Goal: Information Seeking & Learning: Learn about a topic

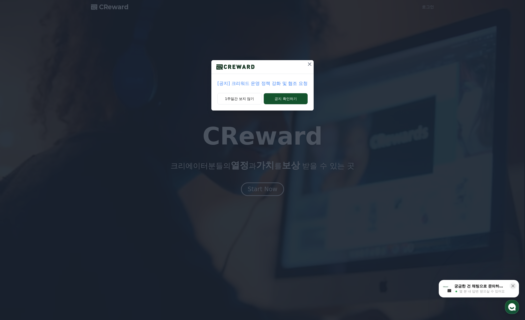
click at [264, 82] on p "[공지] 크리워드 운영 정책 강화 및 협조 요청" at bounding box center [262, 83] width 90 height 7
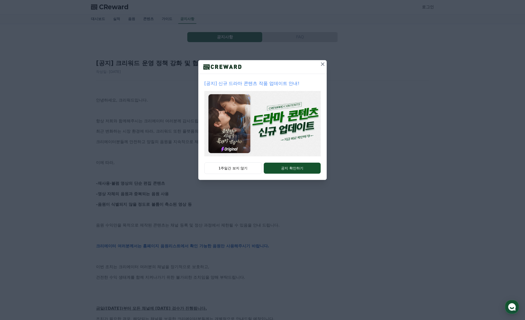
click at [323, 64] on icon at bounding box center [323, 64] width 6 height 6
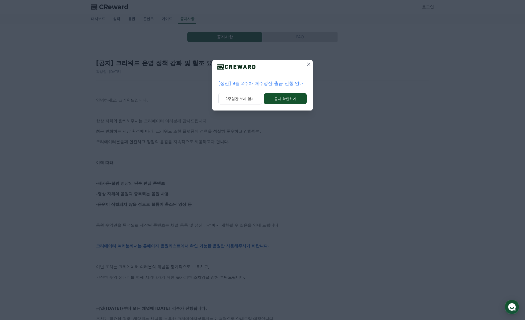
click at [309, 64] on icon at bounding box center [309, 64] width 4 height 4
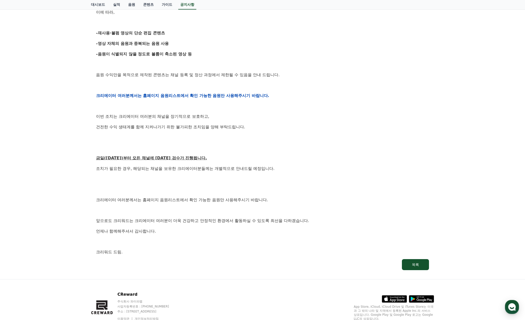
scroll to position [172, 0]
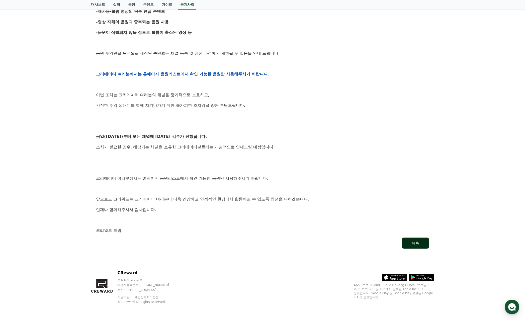
click at [421, 243] on button "목록" at bounding box center [415, 243] width 27 height 11
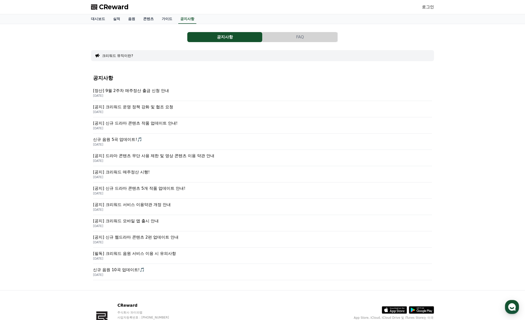
click at [154, 91] on p "[정산] 9월 2주차 매주정산 출금 신청 안내" at bounding box center [262, 91] width 339 height 6
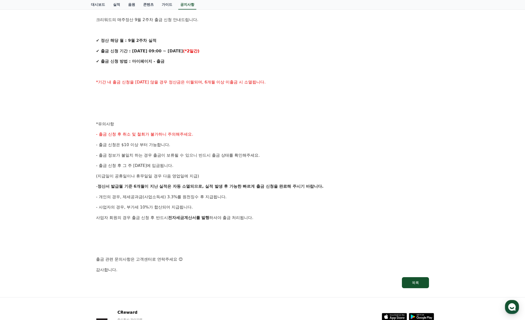
scroll to position [125, 0]
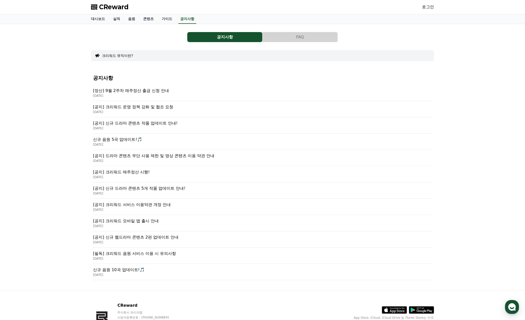
click at [130, 167] on div "[공지] 크리워드 매주정산 시행! 2025-05-27" at bounding box center [262, 174] width 339 height 16
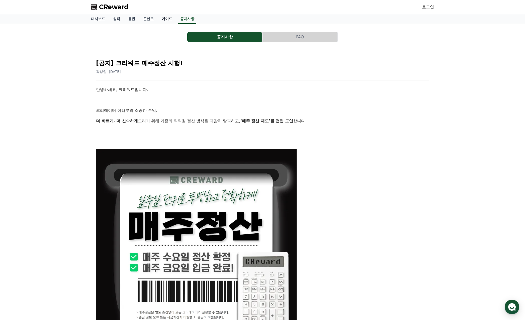
click at [164, 22] on link "가이드" at bounding box center [167, 19] width 19 height 10
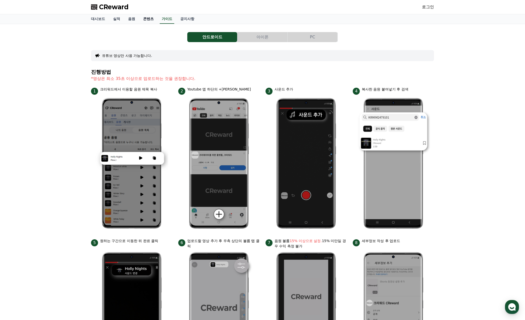
click at [150, 22] on link "콘텐츠" at bounding box center [148, 19] width 19 height 10
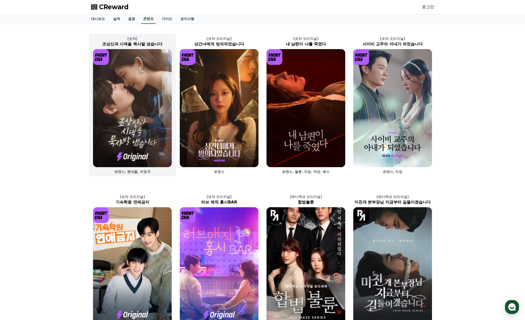
click at [124, 115] on img at bounding box center [132, 108] width 79 height 118
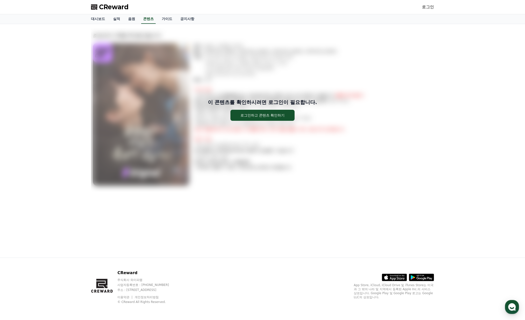
click at [183, 151] on div "이 콘텐츠를 확인하시려면 로그인이 필요합니다. 로그인하고 콘텐츠 확인하기" at bounding box center [262, 110] width 343 height 164
click at [149, 20] on link "콘텐츠" at bounding box center [148, 19] width 15 height 10
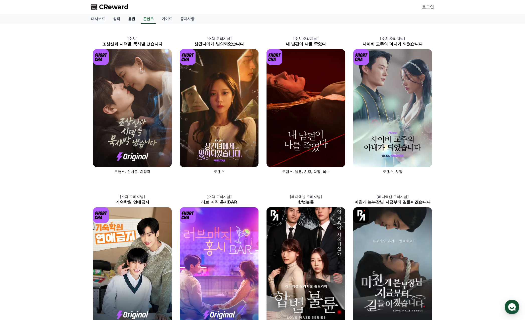
click at [131, 18] on link "음원" at bounding box center [131, 19] width 15 height 10
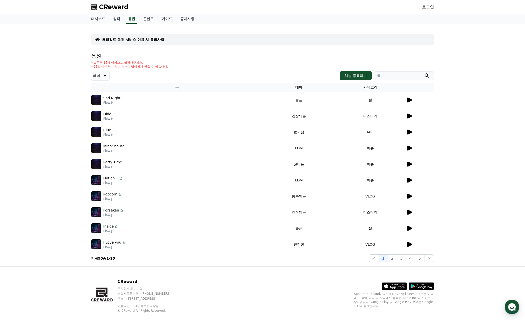
click at [104, 75] on icon at bounding box center [105, 75] width 3 height 1
click at [105, 115] on button "긴장되는" at bounding box center [101, 117] width 18 height 11
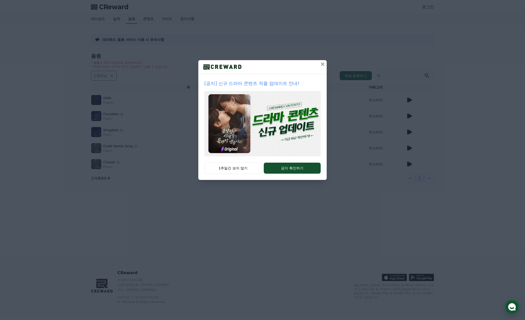
click at [235, 174] on div "1주일간 보지 않기 공지 확인하기" at bounding box center [262, 171] width 128 height 18
click at [237, 169] on button "1주일간 보지 않기" at bounding box center [232, 168] width 57 height 12
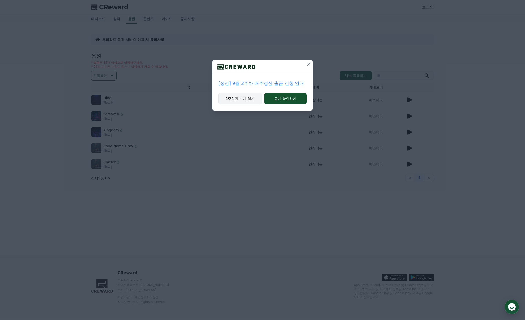
click at [243, 101] on button "1주일간 보지 않기" at bounding box center [240, 99] width 44 height 12
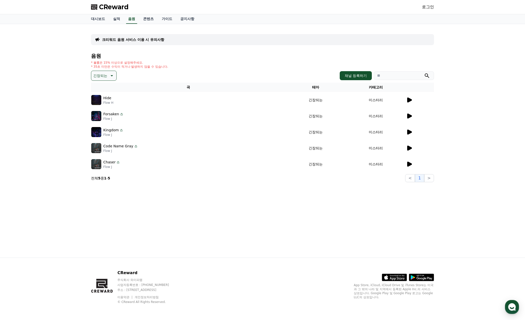
click at [105, 98] on p "Hide" at bounding box center [107, 97] width 8 height 5
click at [409, 98] on icon at bounding box center [409, 100] width 6 height 6
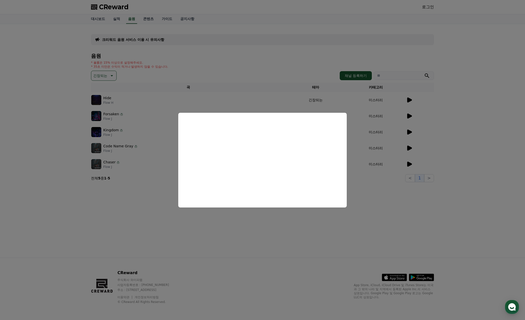
click at [175, 78] on button "close modal" at bounding box center [262, 160] width 525 height 320
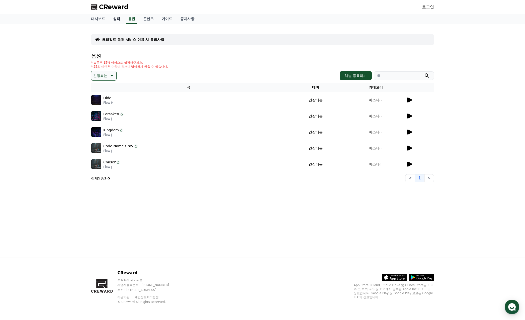
click at [117, 23] on link "실적" at bounding box center [116, 19] width 15 height 10
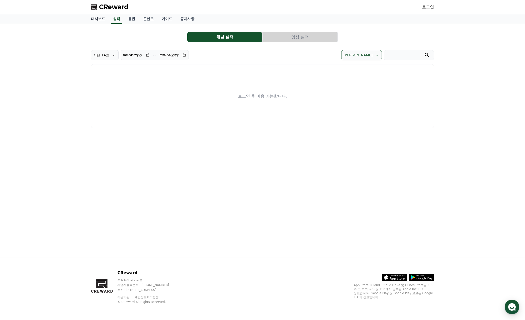
click at [100, 19] on link "대시보드" at bounding box center [98, 19] width 22 height 10
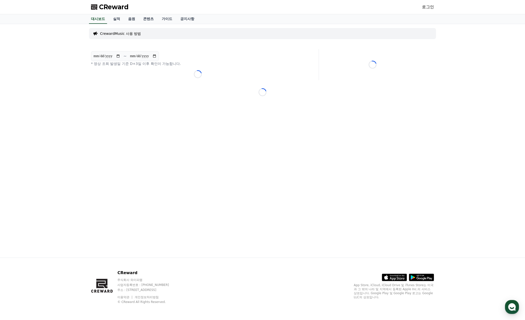
click at [66, 133] on div "**********" at bounding box center [262, 141] width 525 height 234
click at [421, 175] on div "**********" at bounding box center [262, 141] width 351 height 234
drag, startPoint x: 173, startPoint y: 165, endPoint x: 192, endPoint y: 161, distance: 19.1
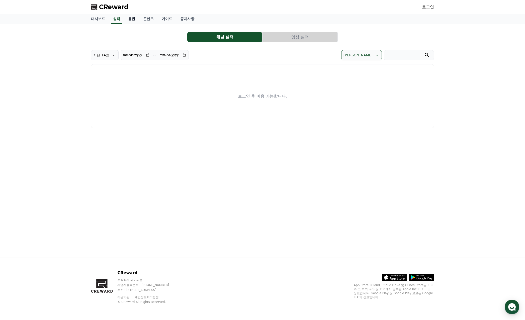
click at [135, 19] on link "음원" at bounding box center [131, 19] width 15 height 10
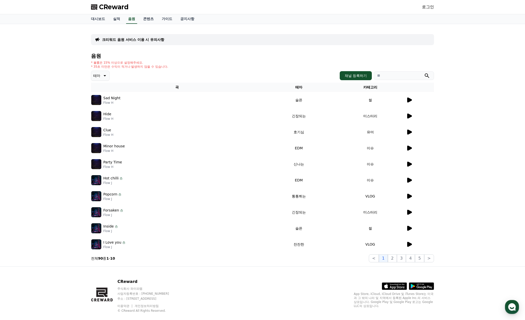
click at [424, 163] on div at bounding box center [420, 164] width 28 height 6
click at [128, 307] on link "이용약관" at bounding box center [125, 306] width 16 height 4
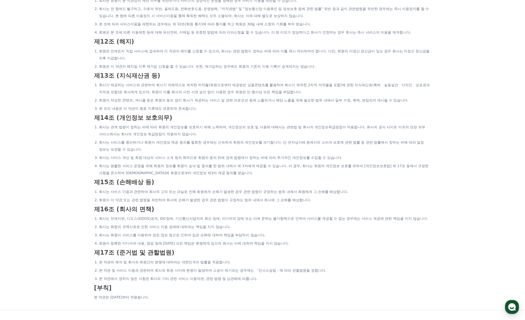
scroll to position [880, 0]
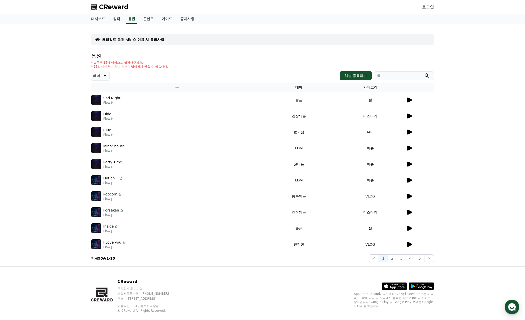
click at [150, 307] on link "개인정보처리방침" at bounding box center [147, 306] width 24 height 4
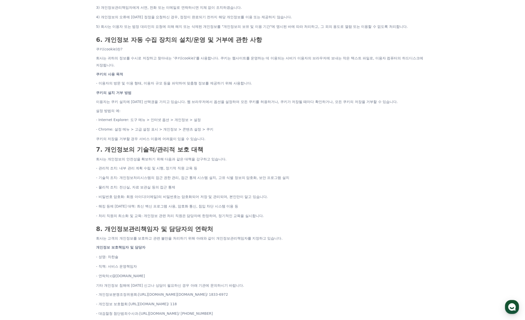
scroll to position [526, 0]
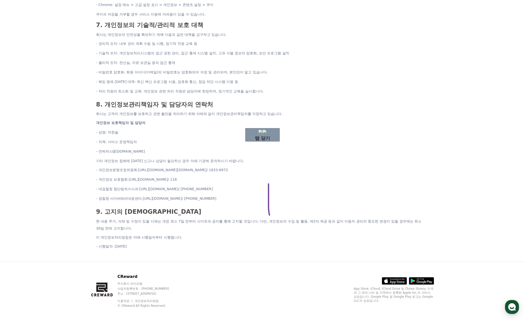
drag, startPoint x: 268, startPoint y: 183, endPoint x: 291, endPoint y: 213, distance: 37.0
